Goal: Information Seeking & Learning: Stay updated

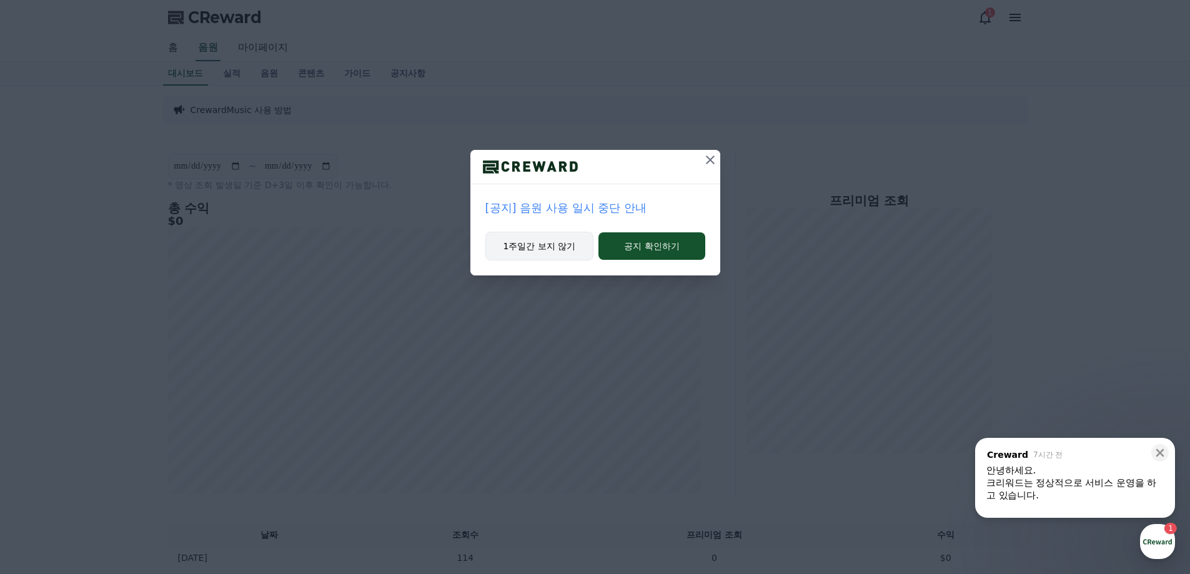
click at [562, 247] on button "1주일간 보지 않기" at bounding box center [539, 246] width 109 height 29
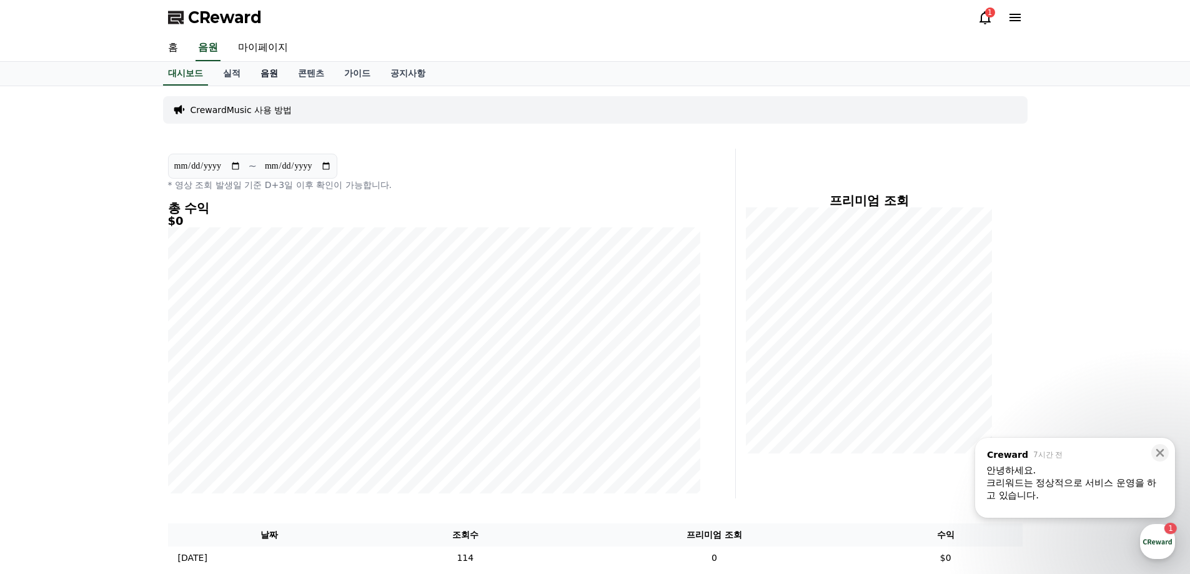
click at [262, 72] on link "음원" at bounding box center [268, 74] width 37 height 24
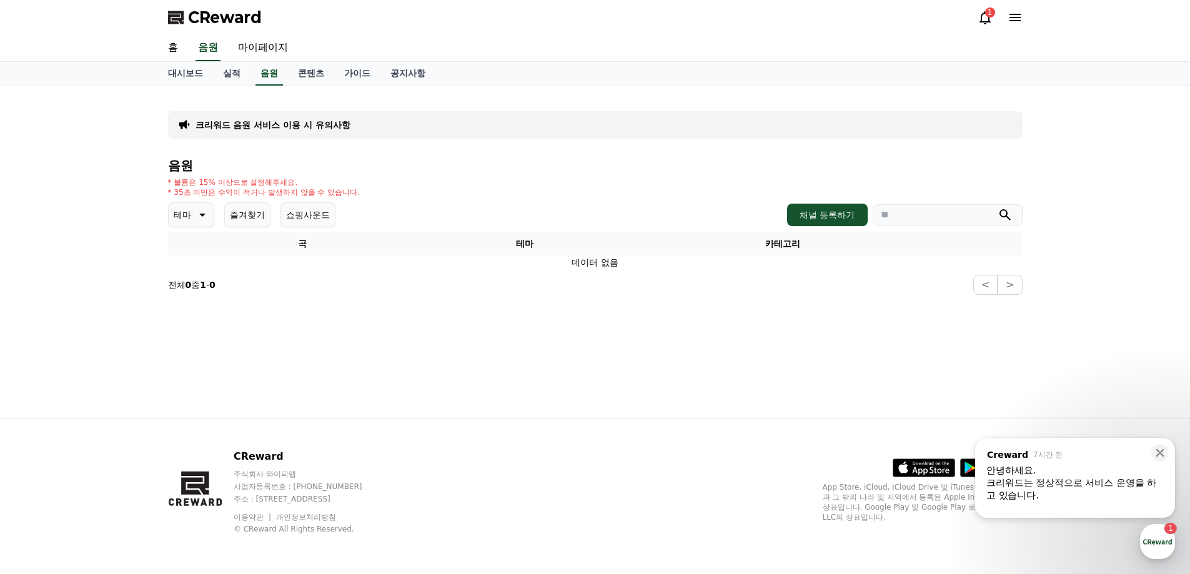
click at [192, 217] on button "테마" at bounding box center [191, 214] width 46 height 25
click at [196, 277] on button "환상적인" at bounding box center [192, 280] width 45 height 27
click at [240, 69] on link "실적" at bounding box center [231, 74] width 37 height 24
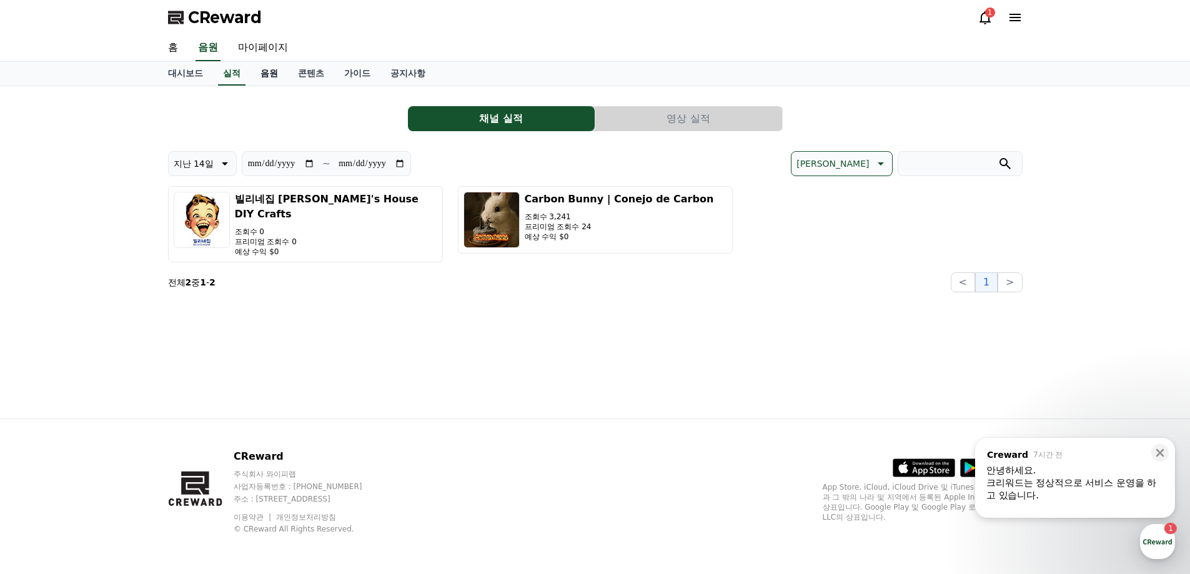
click at [264, 71] on link "음원" at bounding box center [268, 74] width 37 height 24
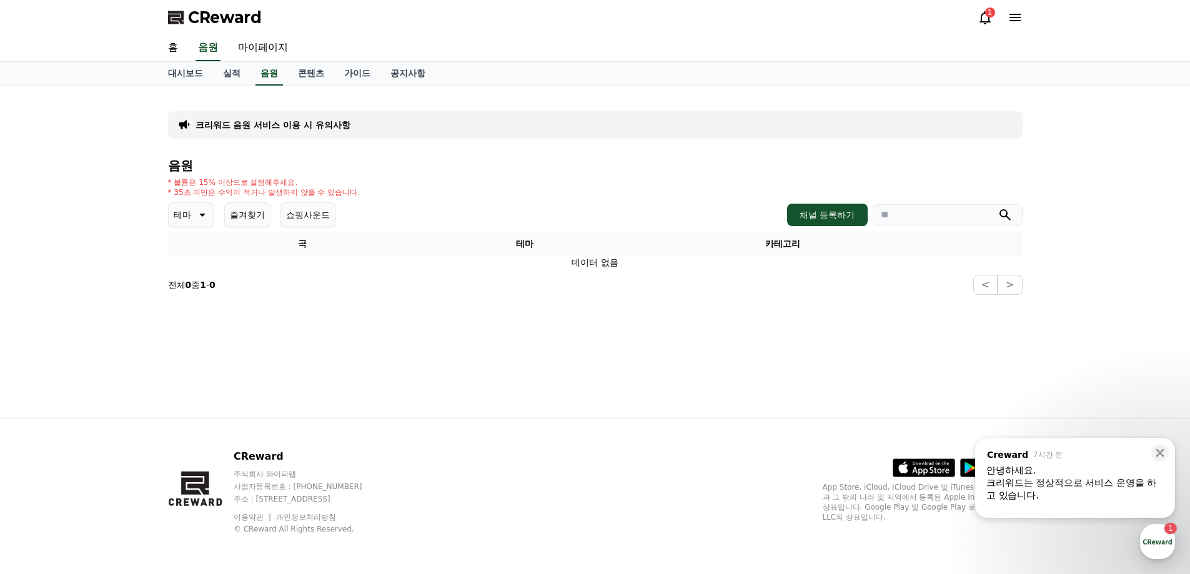
click at [307, 217] on button "쇼핑사운드" at bounding box center [307, 214] width 55 height 25
click at [799, 210] on button "채널 등록하기" at bounding box center [827, 215] width 80 height 22
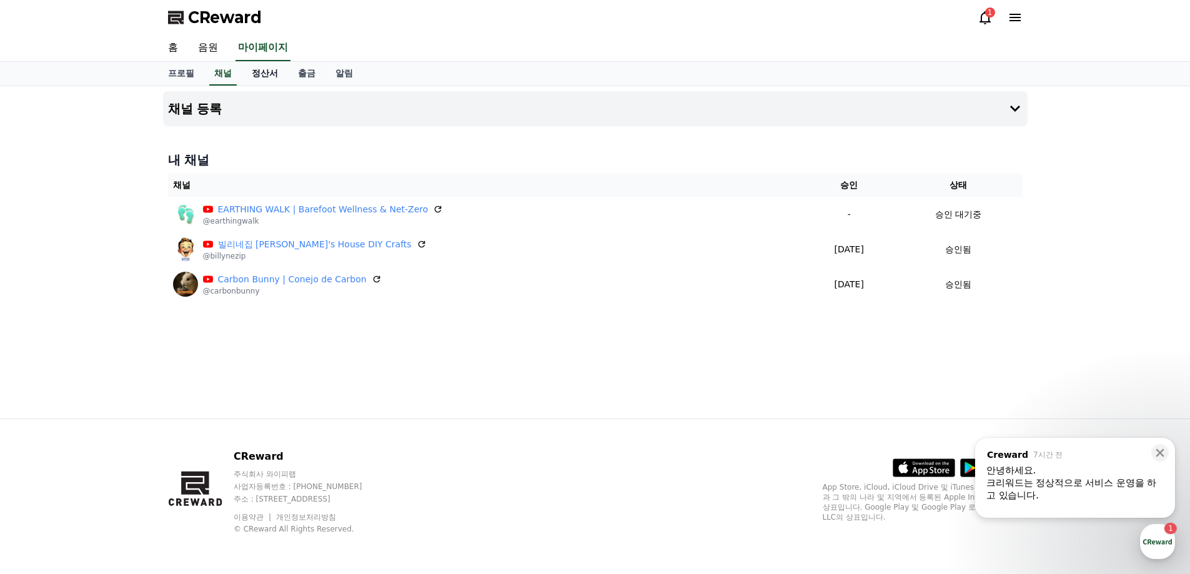
click at [259, 77] on link "정산서" at bounding box center [265, 74] width 46 height 24
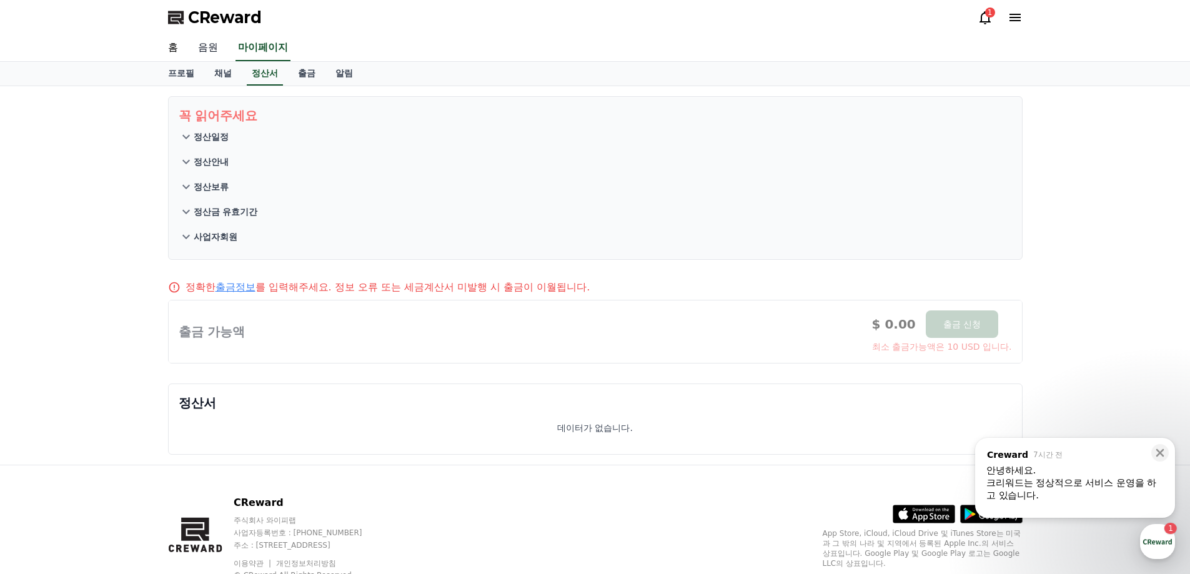
click at [210, 46] on link "음원" at bounding box center [208, 48] width 40 height 26
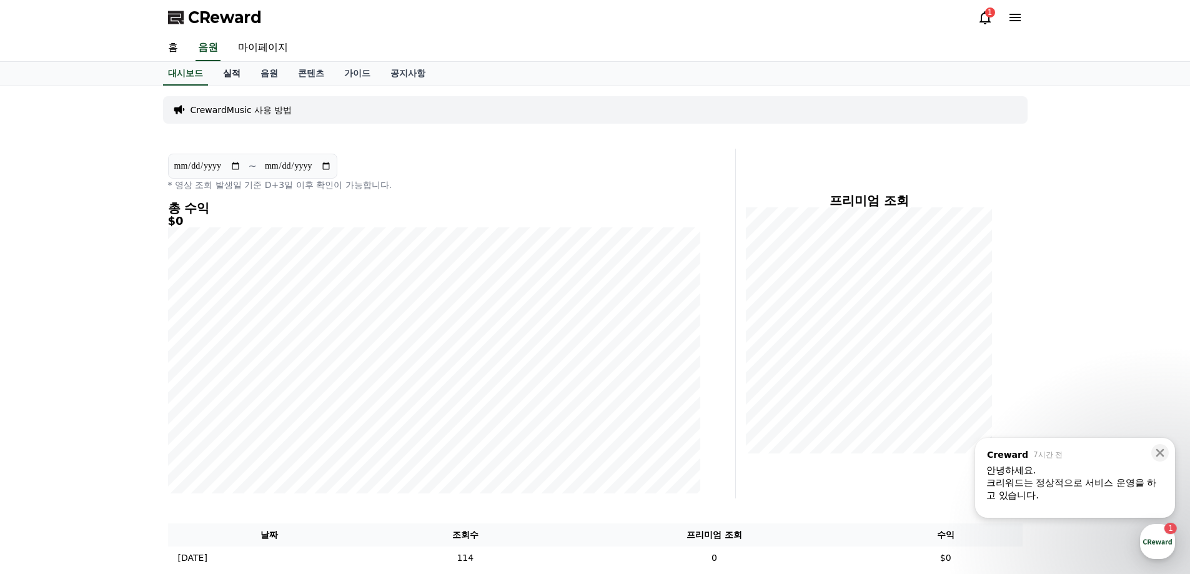
click at [230, 64] on link "실적" at bounding box center [231, 74] width 37 height 24
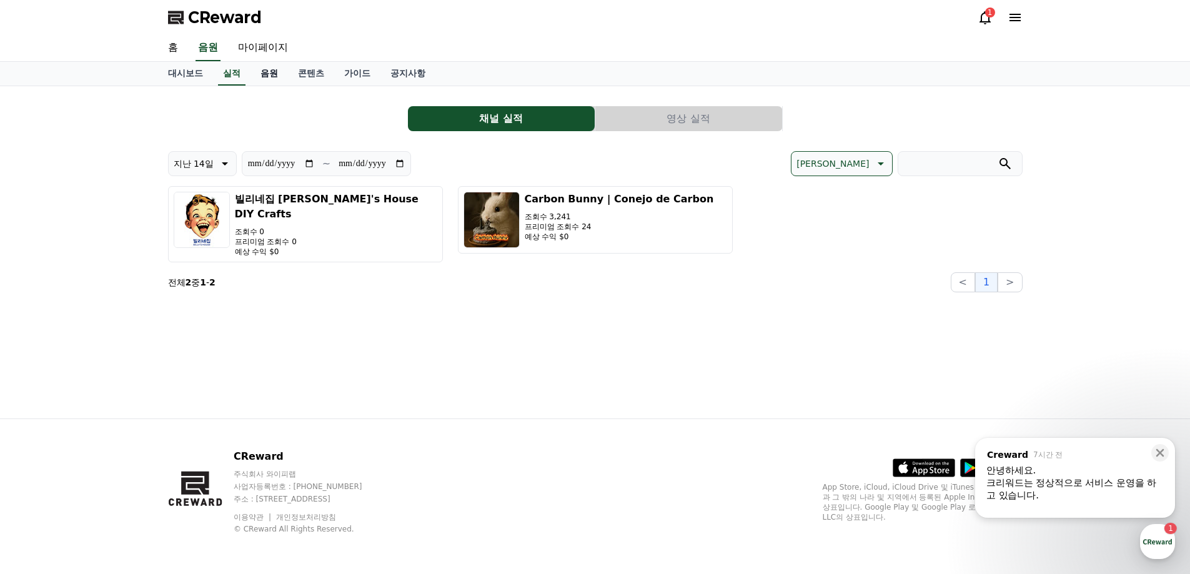
click at [263, 75] on link "음원" at bounding box center [268, 74] width 37 height 24
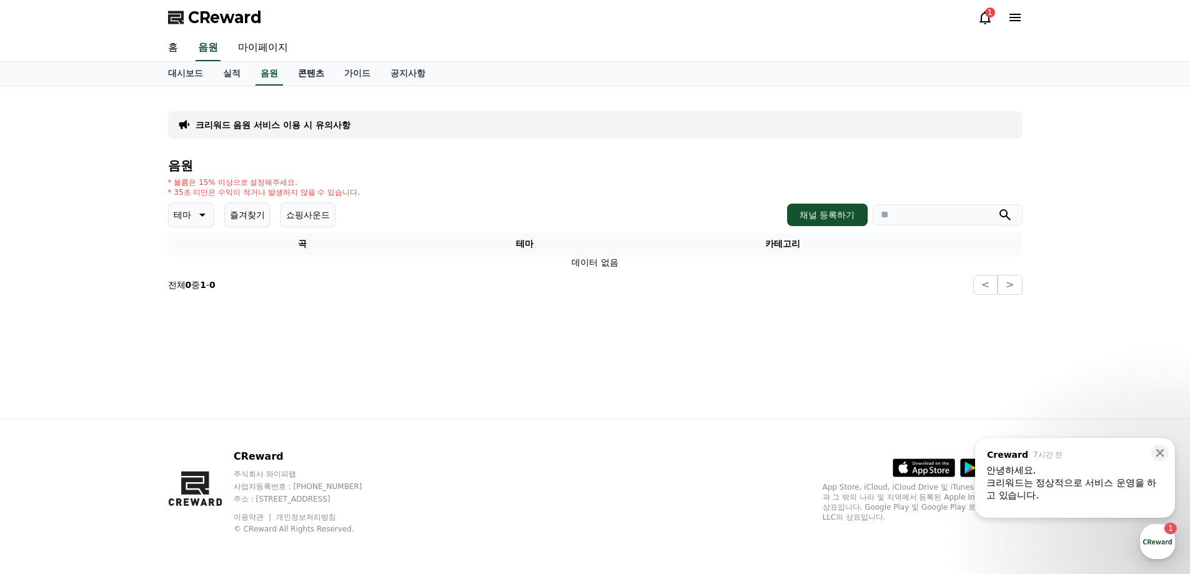
click at [302, 79] on link "콘텐츠" at bounding box center [311, 74] width 46 height 24
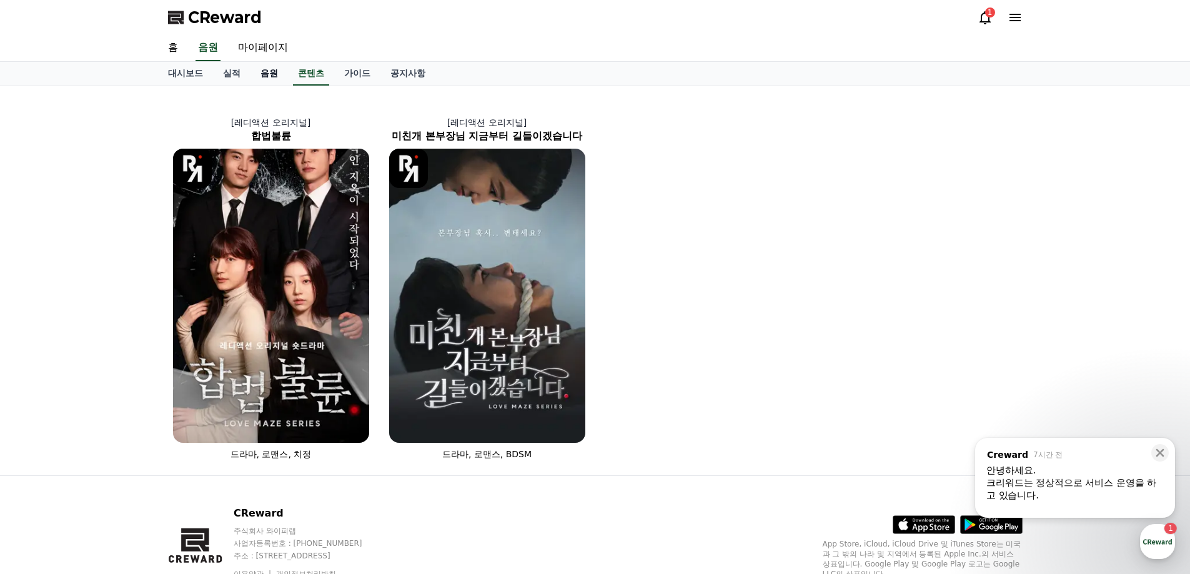
click at [267, 75] on link "음원" at bounding box center [268, 74] width 37 height 24
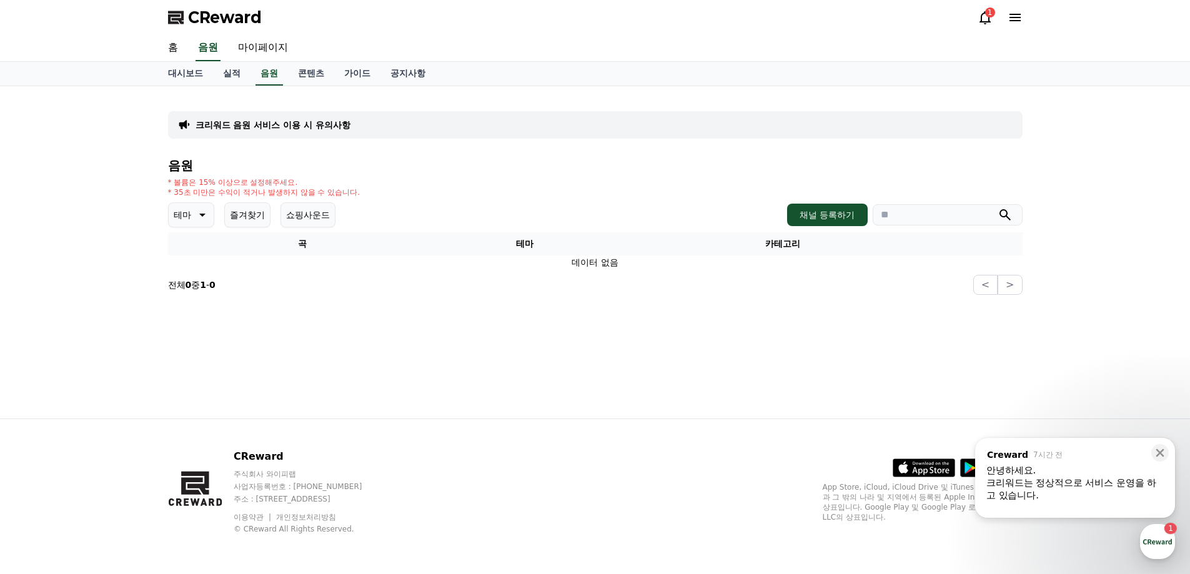
click at [282, 119] on p "크리워드 음원 서비스 이용 시 유의사항" at bounding box center [272, 125] width 155 height 12
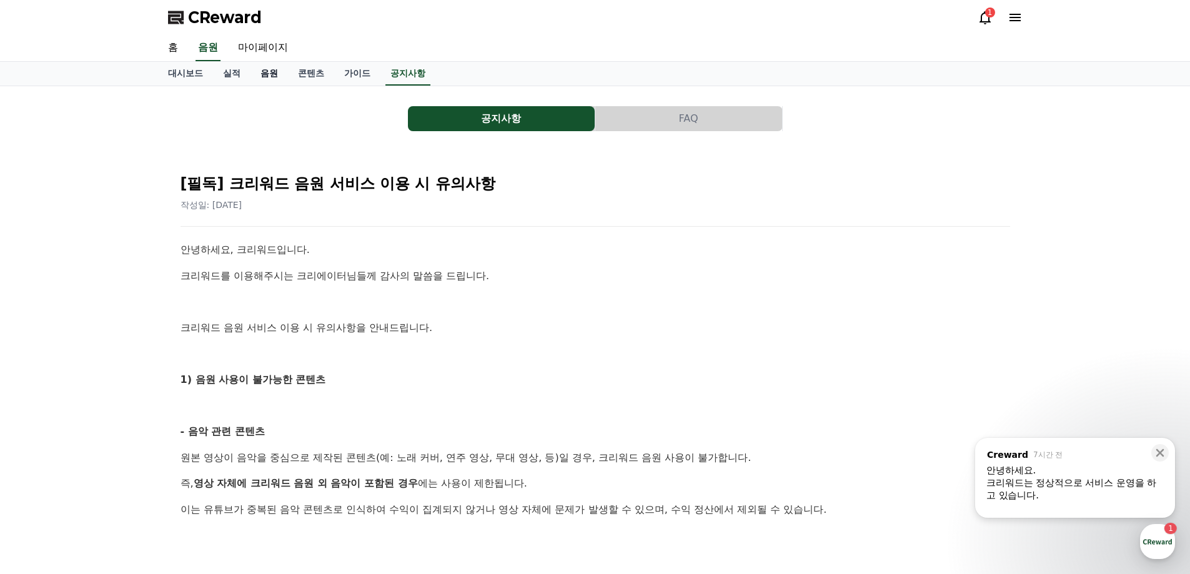
click at [264, 71] on link "음원" at bounding box center [268, 74] width 37 height 24
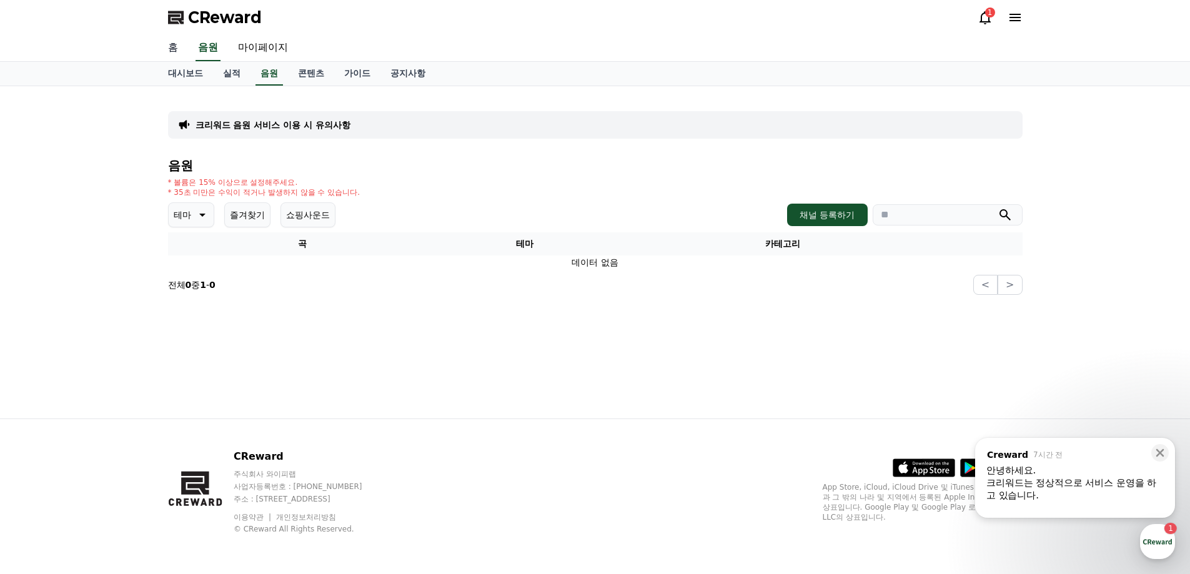
click at [169, 49] on link "홈" at bounding box center [173, 48] width 30 height 26
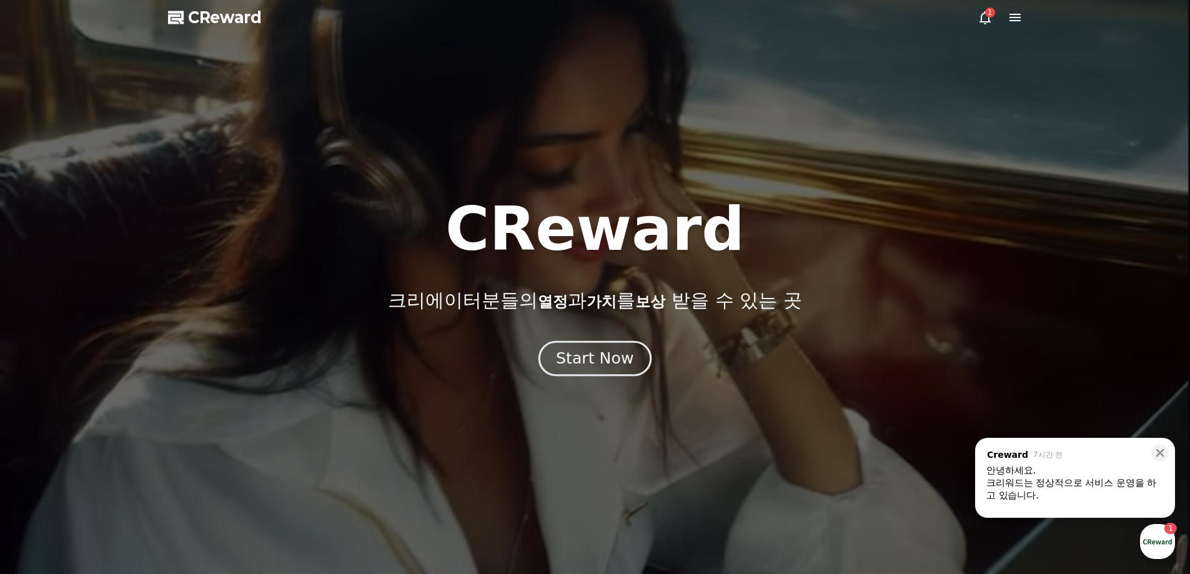
click at [590, 364] on div "Start Now" at bounding box center [594, 358] width 77 height 21
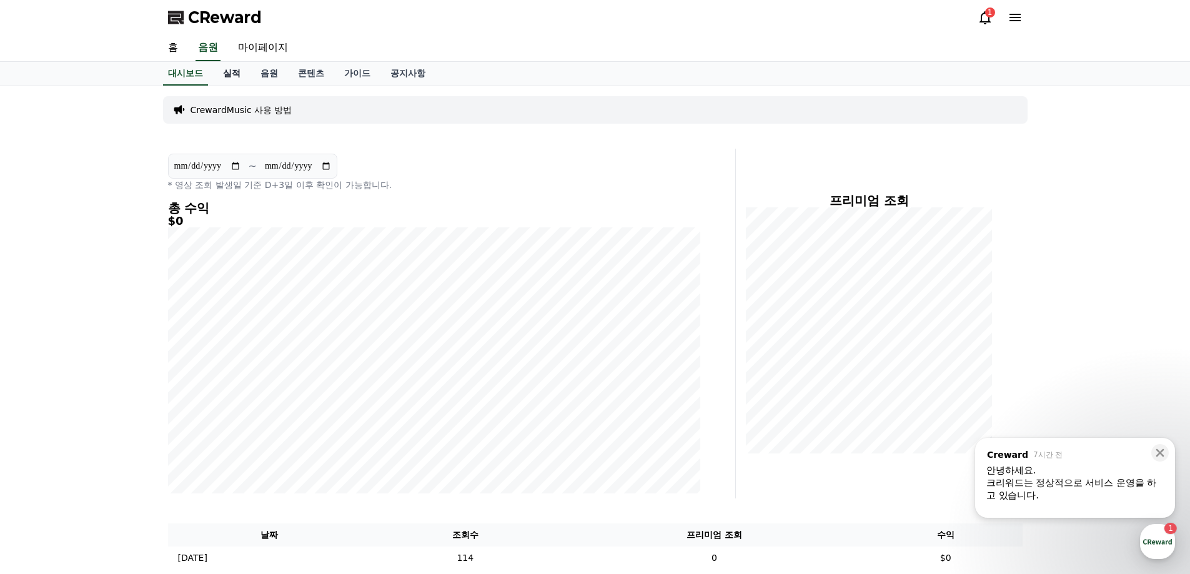
click at [227, 77] on link "실적" at bounding box center [231, 74] width 37 height 24
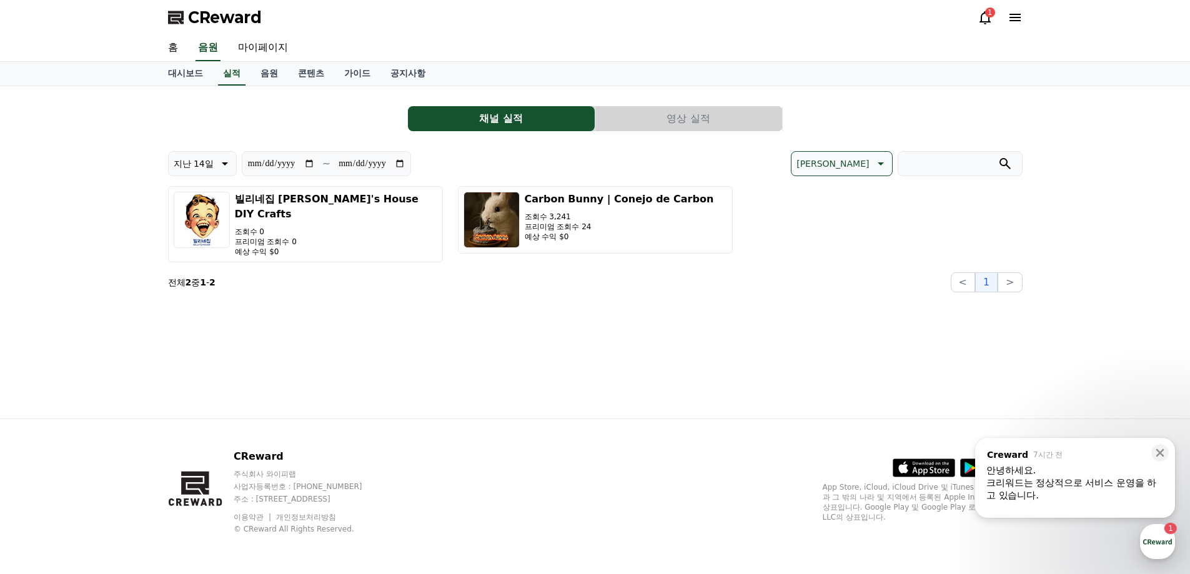
click at [602, 114] on button "영상 실적" at bounding box center [688, 118] width 187 height 25
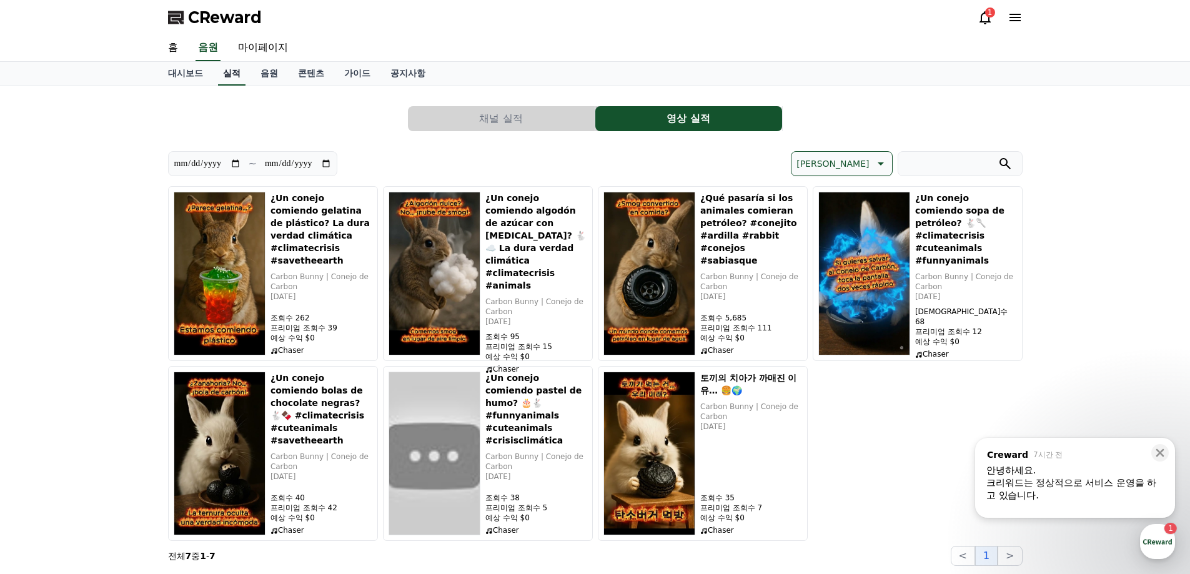
click at [241, 77] on link "실적" at bounding box center [231, 74] width 27 height 24
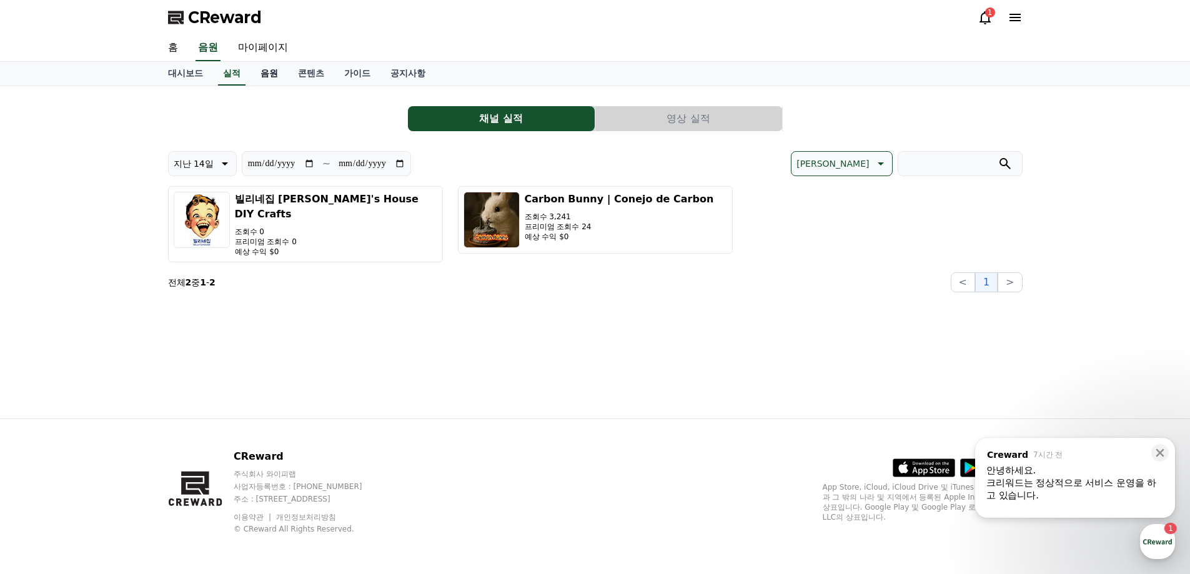
click at [272, 76] on link "음원" at bounding box center [268, 74] width 37 height 24
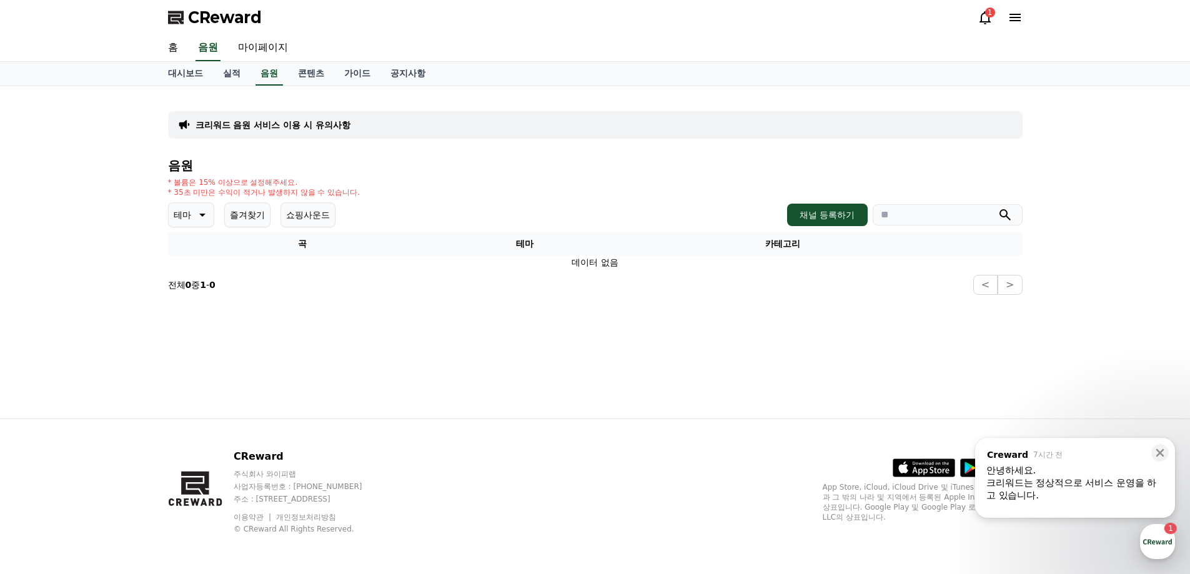
click at [242, 223] on button "즐겨찾기" at bounding box center [247, 214] width 46 height 25
click at [669, 264] on td "데이터 없음" at bounding box center [595, 262] width 854 height 14
click at [1066, 472] on div "안녕하세요." at bounding box center [1074, 470] width 177 height 12
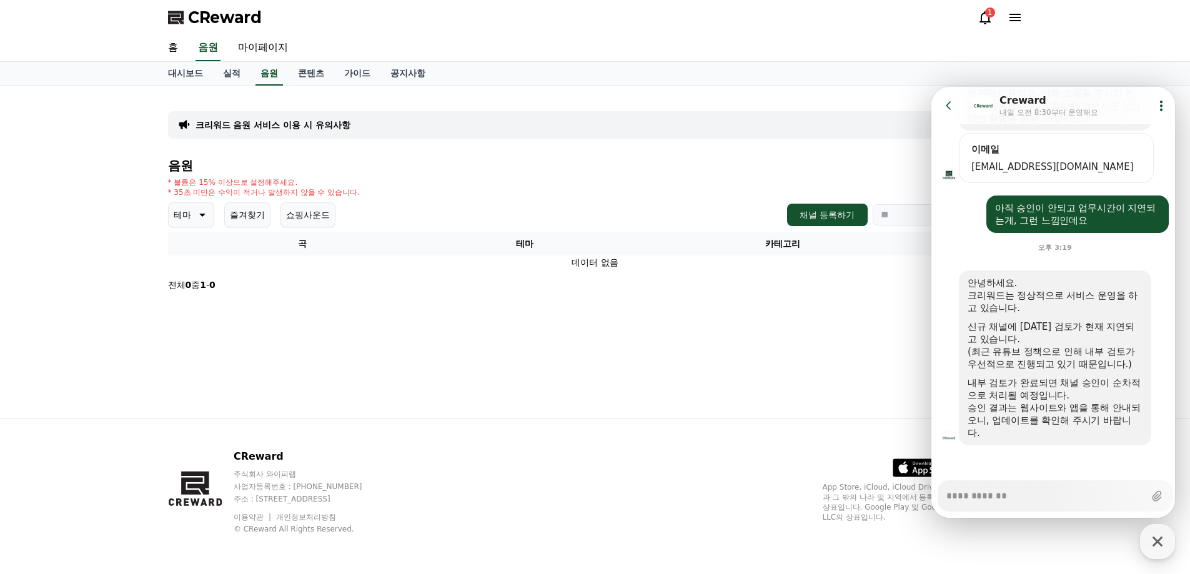
scroll to position [347, 0]
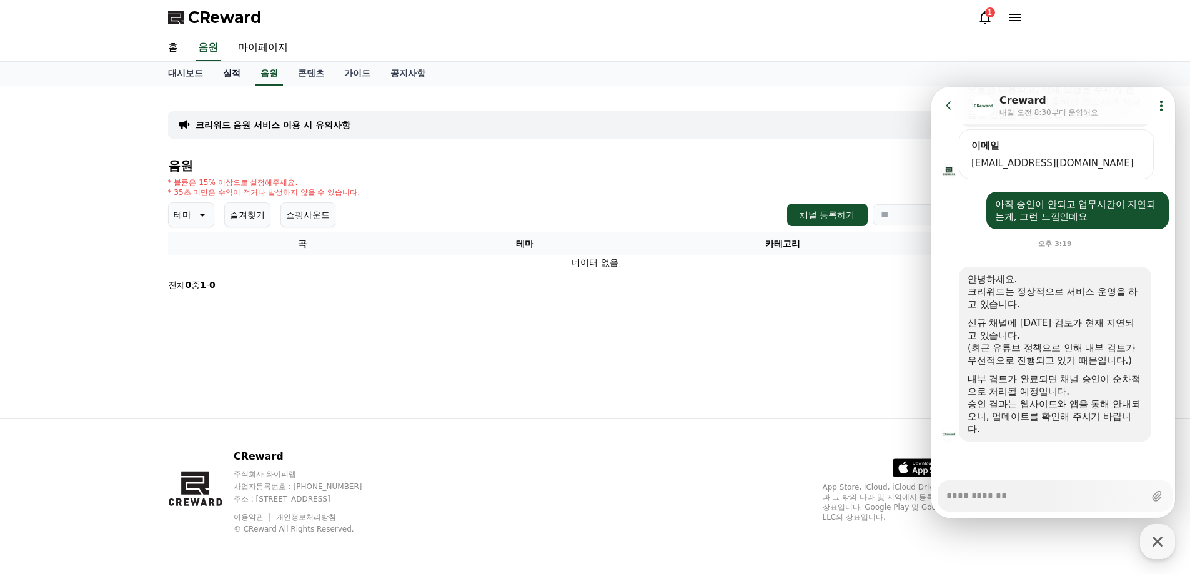
type textarea "*"
click at [223, 71] on link "실적" at bounding box center [231, 74] width 37 height 24
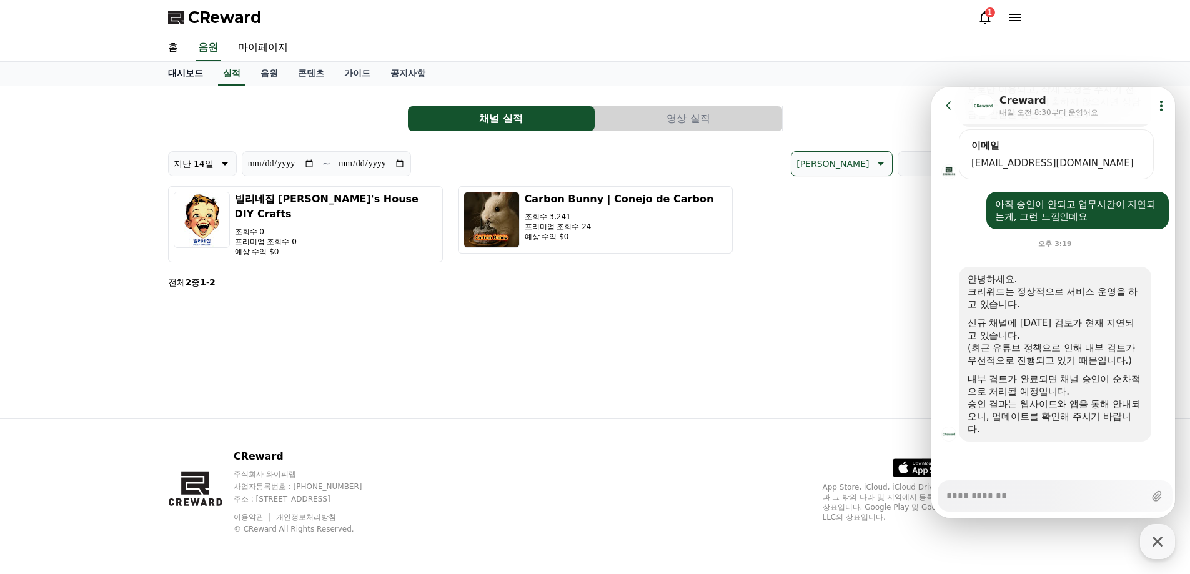
click at [192, 65] on link "대시보드" at bounding box center [185, 74] width 55 height 24
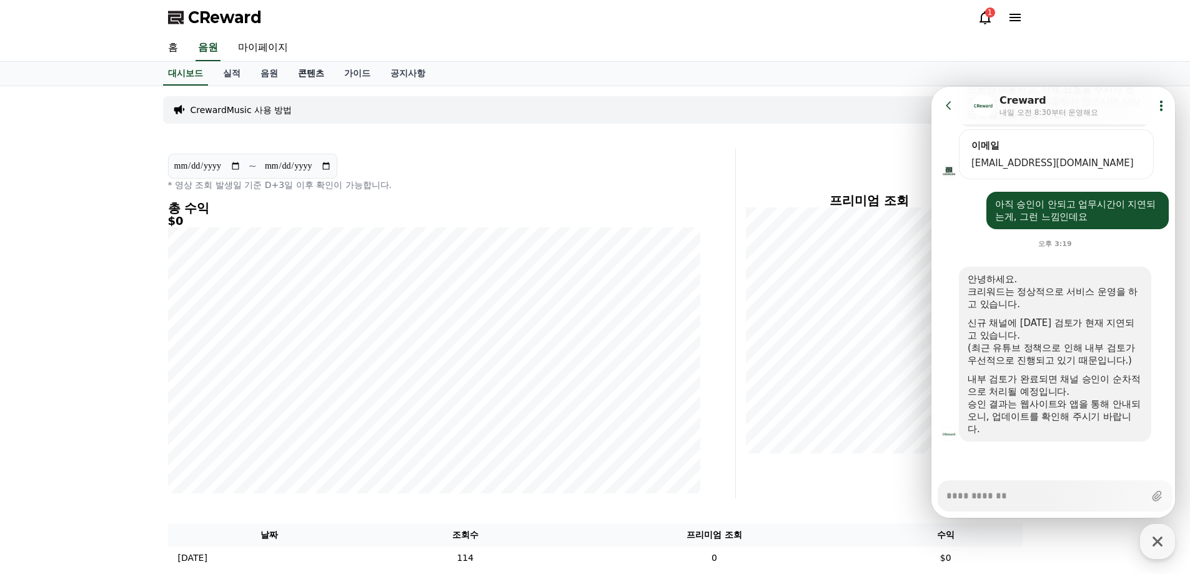
click at [296, 74] on link "콘텐츠" at bounding box center [311, 74] width 46 height 24
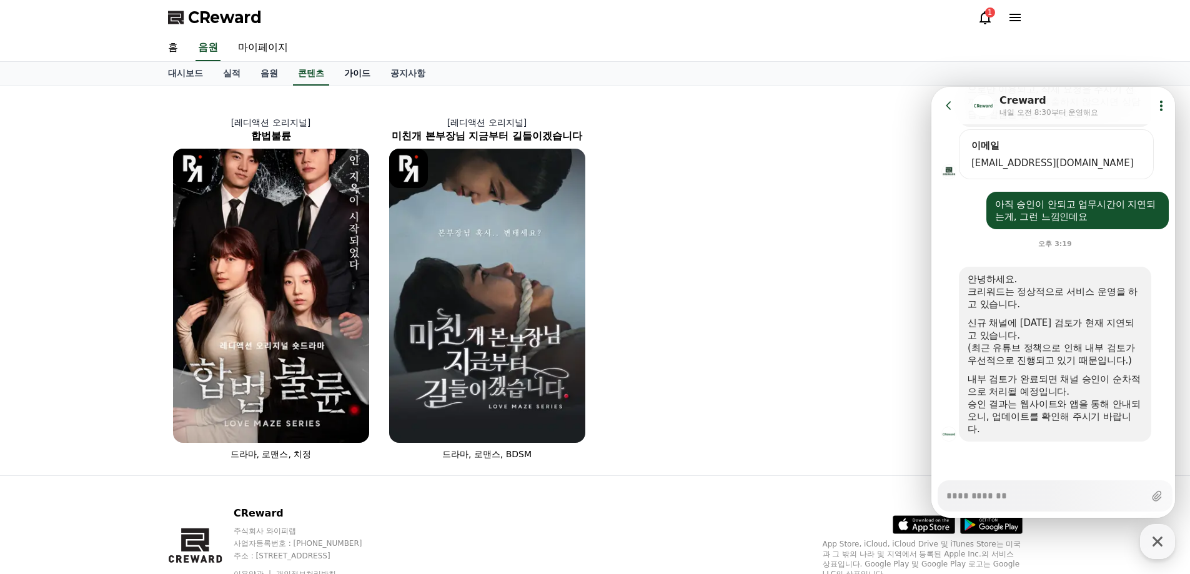
click at [346, 76] on link "가이드" at bounding box center [357, 74] width 46 height 24
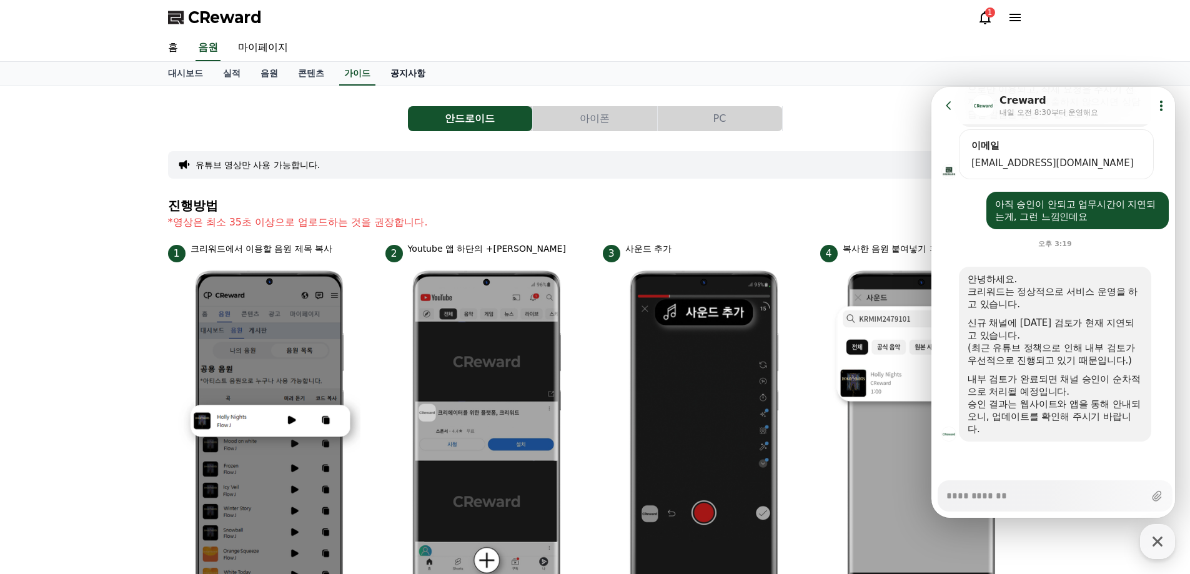
click at [415, 76] on link "공지사항" at bounding box center [407, 74] width 55 height 24
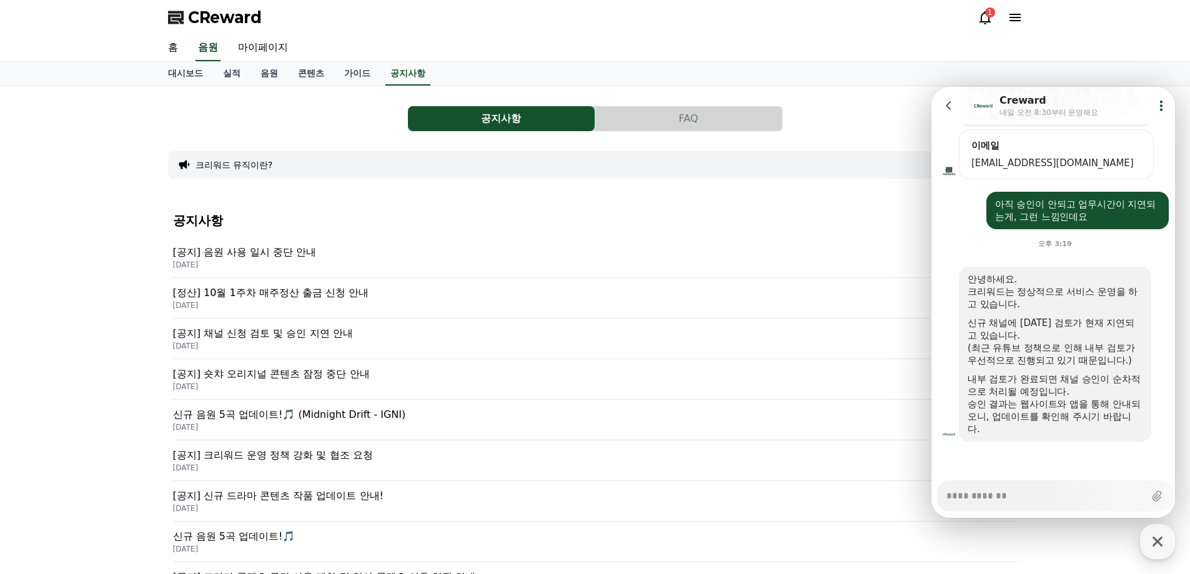
click at [277, 249] on p "[공지] 음원 사용 일시 중단 안내" at bounding box center [595, 252] width 844 height 15
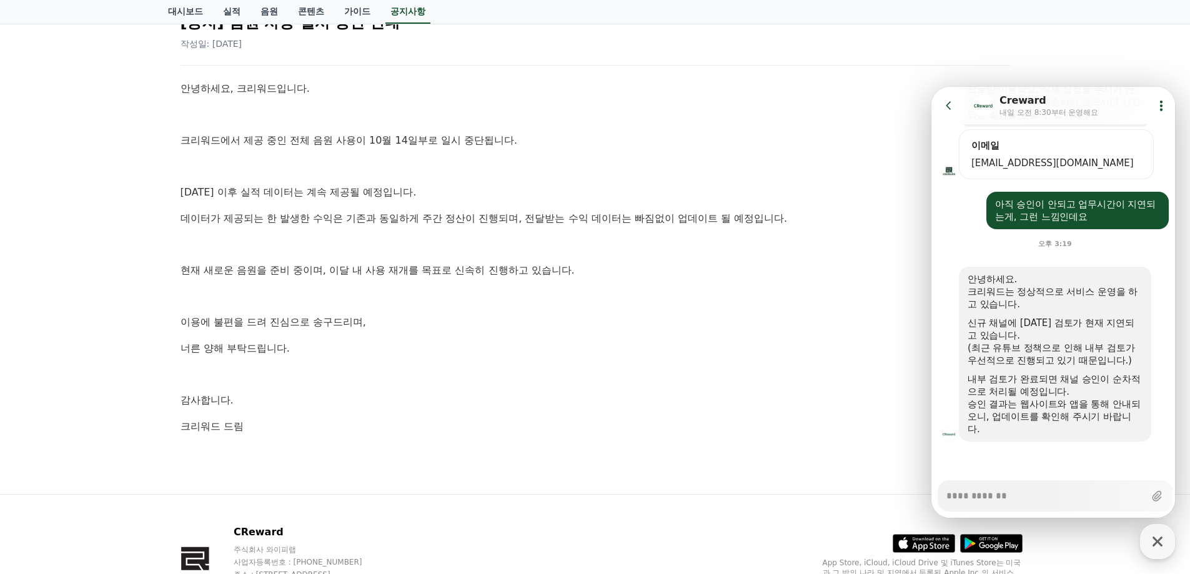
scroll to position [162, 0]
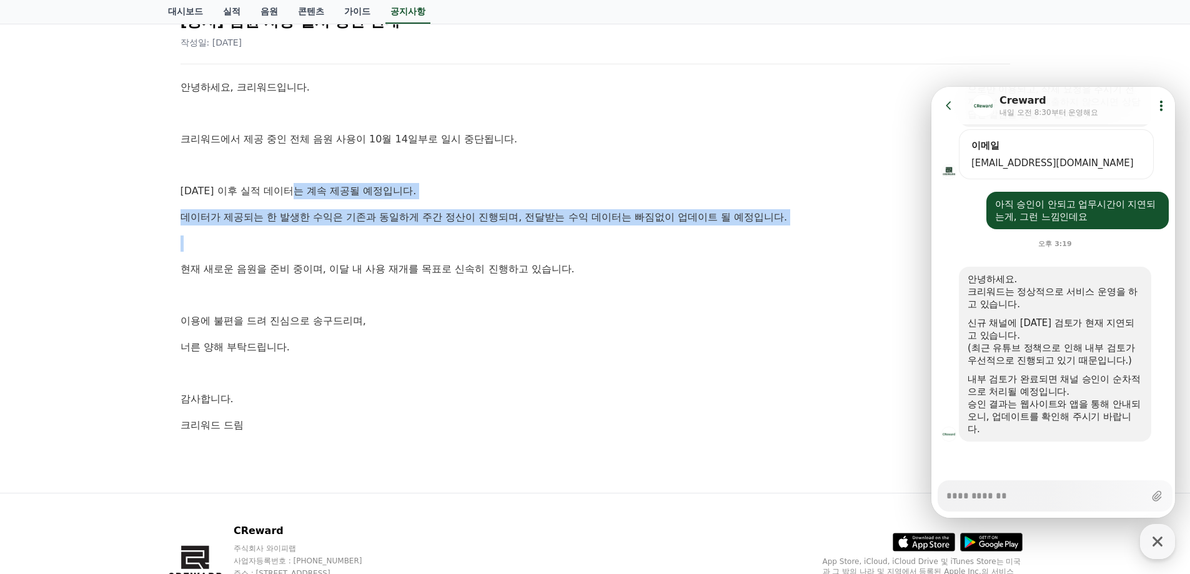
drag, startPoint x: 301, startPoint y: 194, endPoint x: 357, endPoint y: 227, distance: 64.4
click at [357, 227] on div "안녕하세요, 크리워드입니다. 크리워드에서 제공 중인 전체 음원 사용이 10월 14일부로 일시 중단됩니다. [DATE] 이후 실적 데이터는 계속…" at bounding box center [595, 256] width 829 height 354
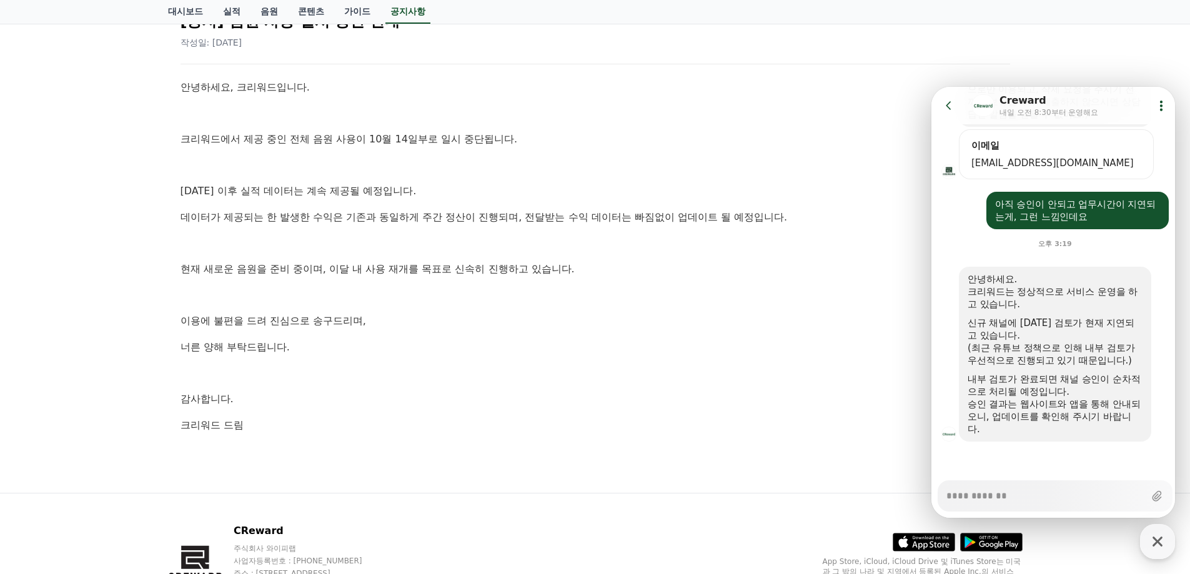
drag, startPoint x: 497, startPoint y: 245, endPoint x: 478, endPoint y: 265, distance: 27.8
drag, startPoint x: 478, startPoint y: 265, endPoint x: 448, endPoint y: 275, distance: 31.0
click at [448, 275] on p "현재 새로운 음원을 준비 중이며, 이달 내 사용 재개를 목표로 신속히 진행하고 있습니다." at bounding box center [595, 269] width 829 height 16
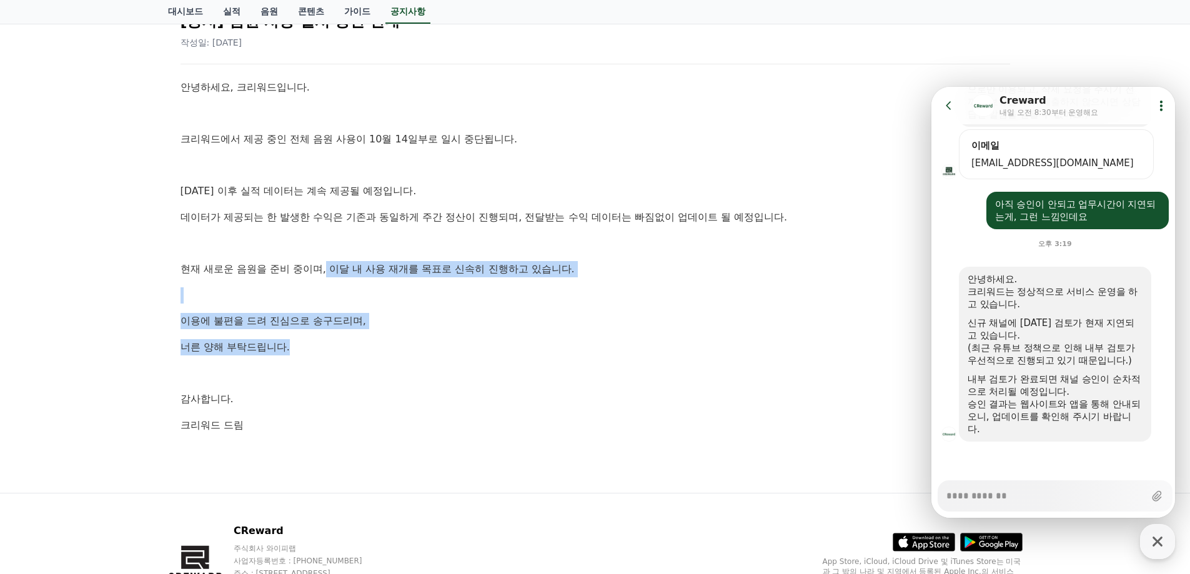
drag, startPoint x: 326, startPoint y: 272, endPoint x: 432, endPoint y: 334, distance: 122.3
click at [432, 334] on div "안녕하세요, 크리워드입니다. 크리워드에서 제공 중인 전체 음원 사용이 10월 14일부로 일시 중단됩니다. [DATE] 이후 실적 데이터는 계속…" at bounding box center [595, 256] width 829 height 354
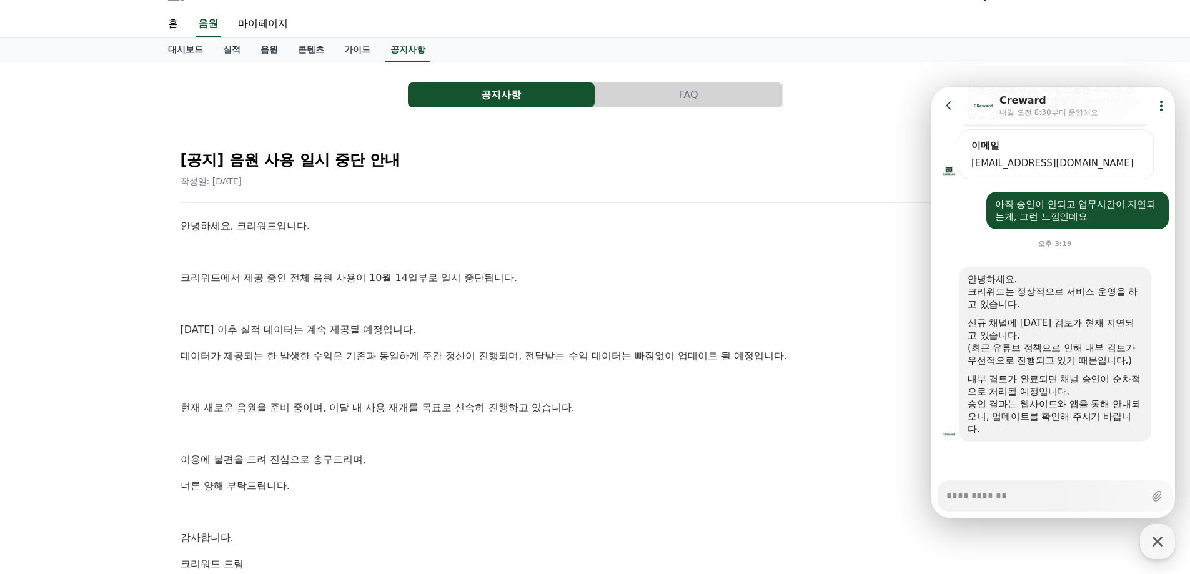
scroll to position [0, 0]
